Goal: Navigation & Orientation: Find specific page/section

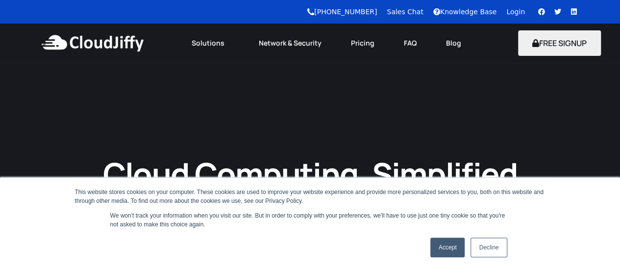
click at [484, 241] on link "Decline" at bounding box center [489, 248] width 36 height 20
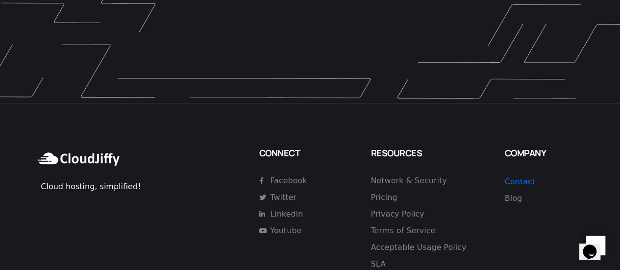
scroll to position [2908, 0]
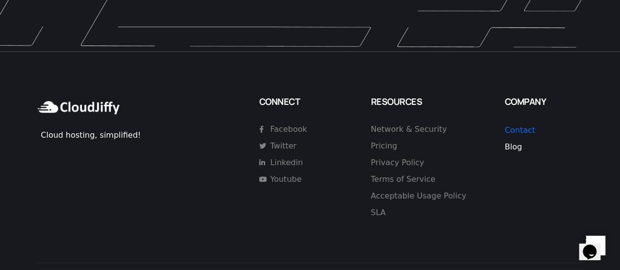
click at [509, 142] on span "Blog" at bounding box center [513, 146] width 17 height 9
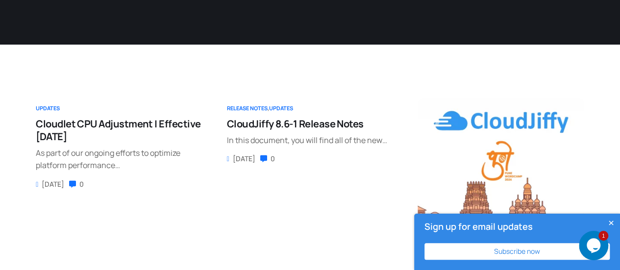
scroll to position [441, 0]
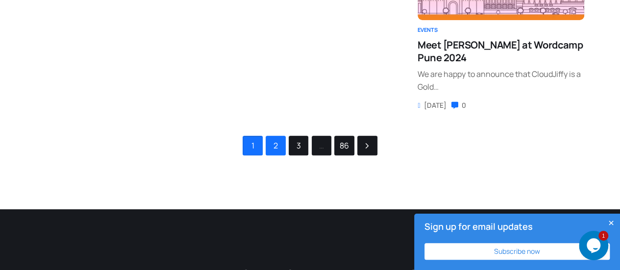
click at [272, 150] on link "2" at bounding box center [275, 145] width 19 height 19
